Goal: Use online tool/utility: Utilize a website feature to perform a specific function

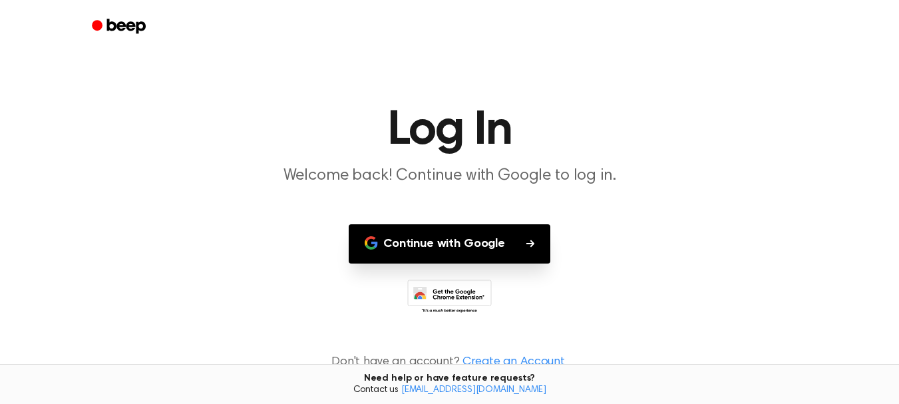
click at [488, 236] on button "Continue with Google" at bounding box center [450, 243] width 202 height 39
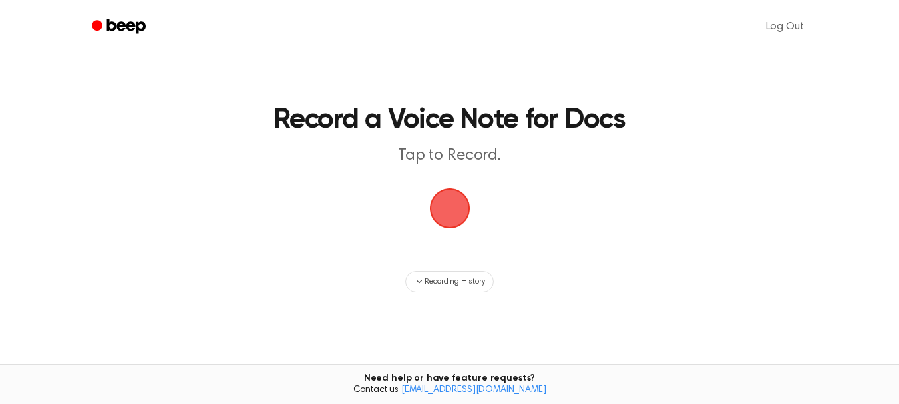
click at [447, 215] on span "button" at bounding box center [449, 208] width 41 height 41
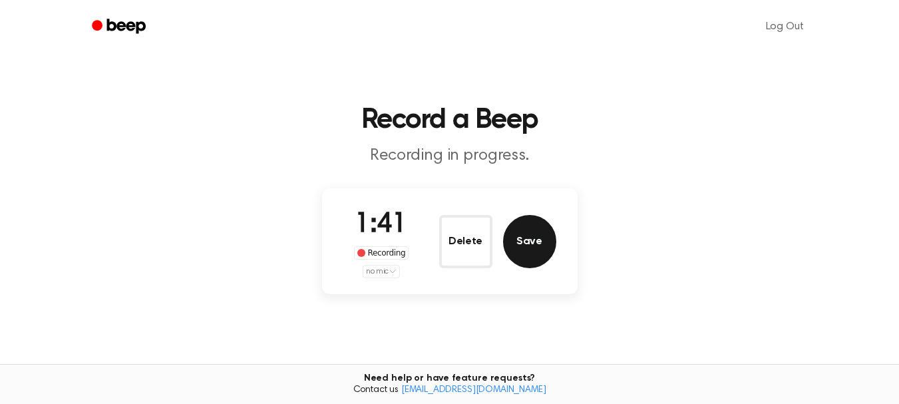
click at [533, 240] on button "Save" at bounding box center [529, 241] width 53 height 53
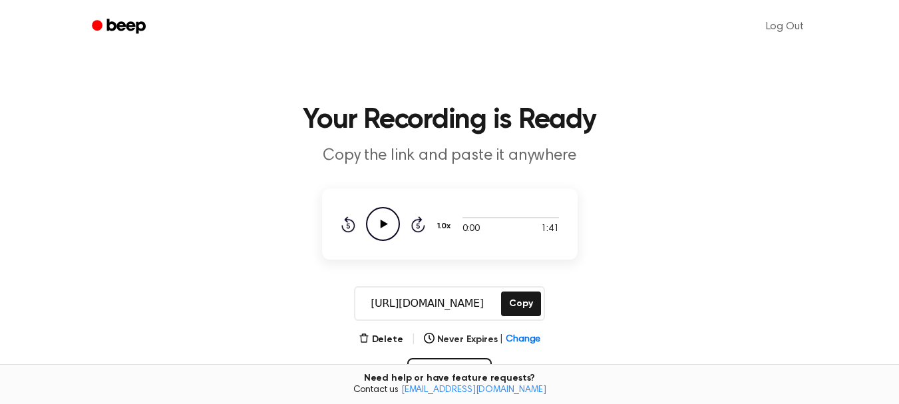
click at [389, 221] on icon "Play Audio" at bounding box center [383, 224] width 34 height 34
click at [389, 221] on icon "Pause Audio" at bounding box center [383, 224] width 34 height 34
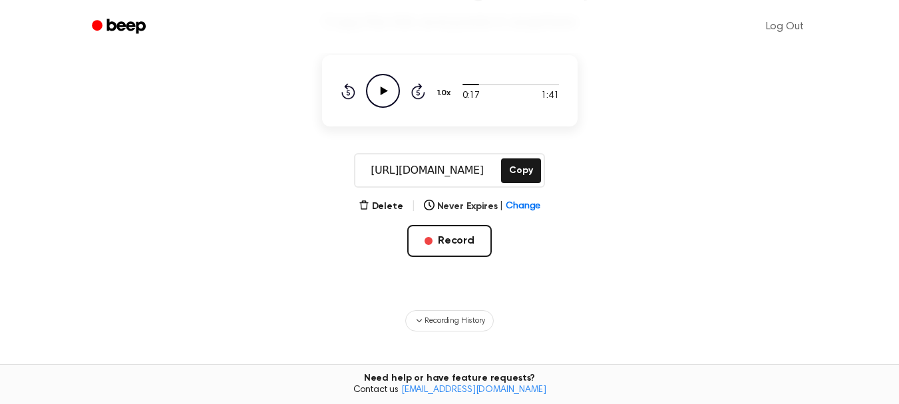
scroll to position [160, 0]
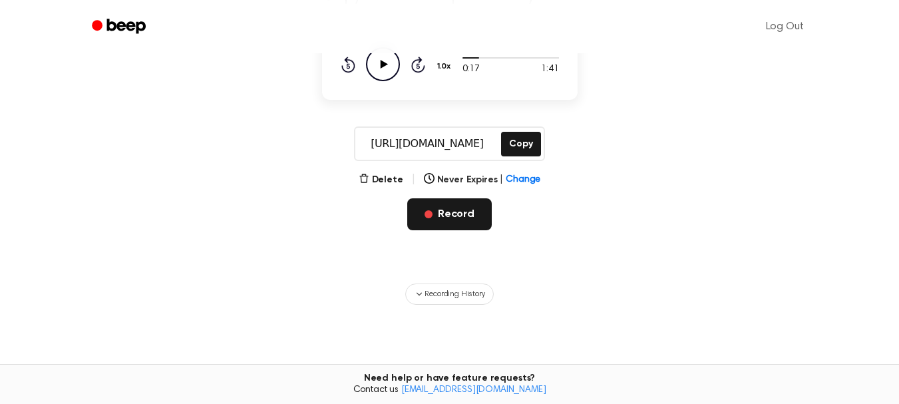
click at [425, 215] on button "Record" at bounding box center [449, 214] width 85 height 32
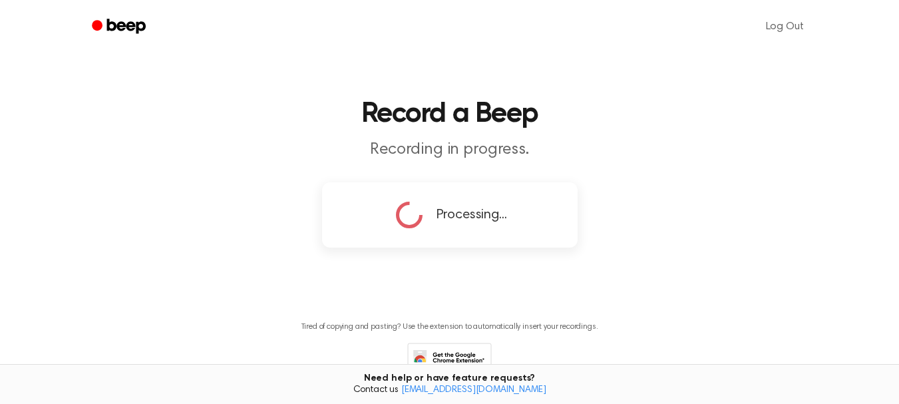
scroll to position [0, 0]
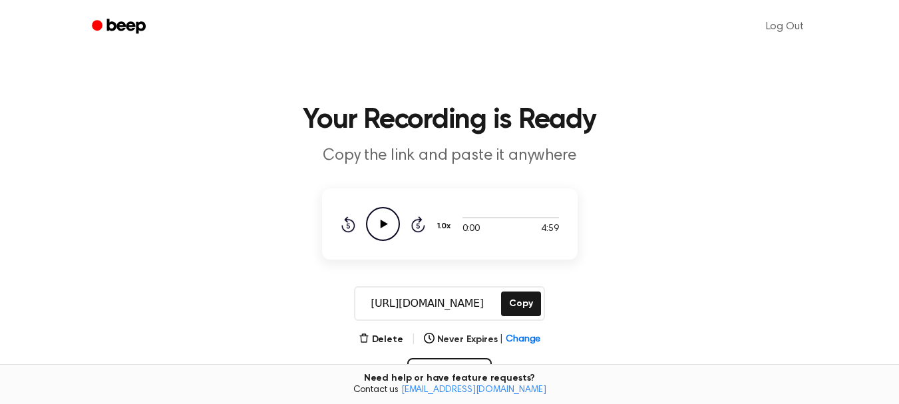
click at [366, 218] on icon "Play Audio" at bounding box center [383, 224] width 34 height 34
click at [497, 218] on div at bounding box center [511, 217] width 97 height 1
